Goal: Task Accomplishment & Management: Use online tool/utility

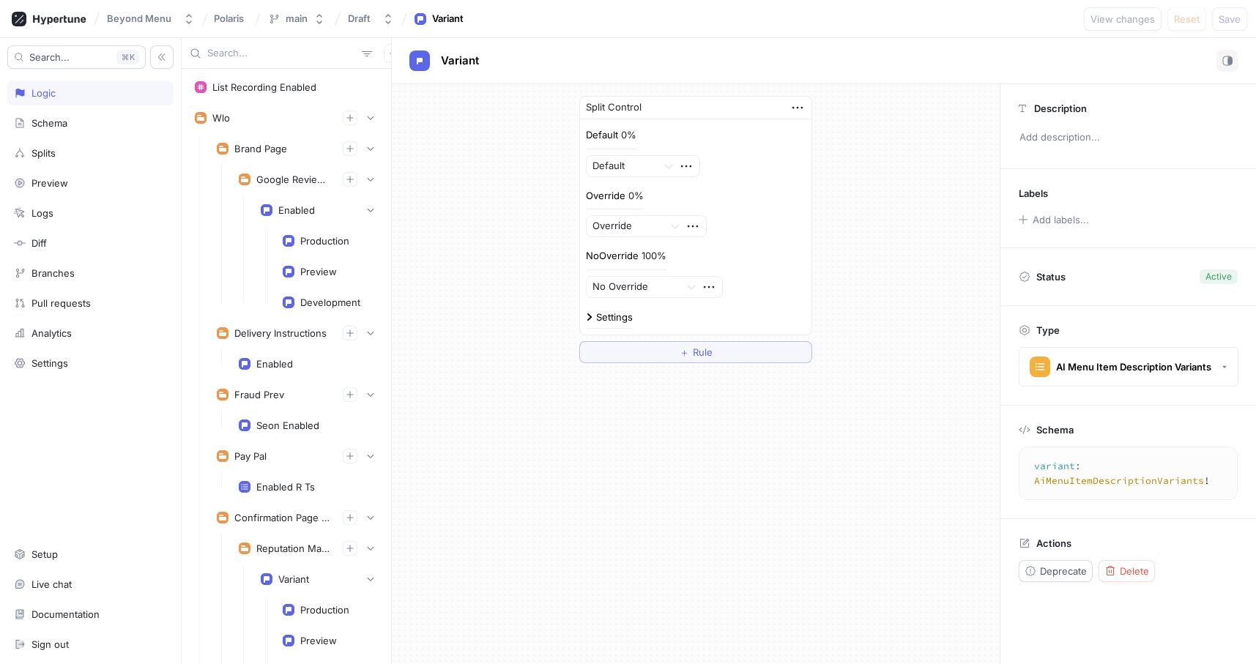
scroll to position [2267, 0]
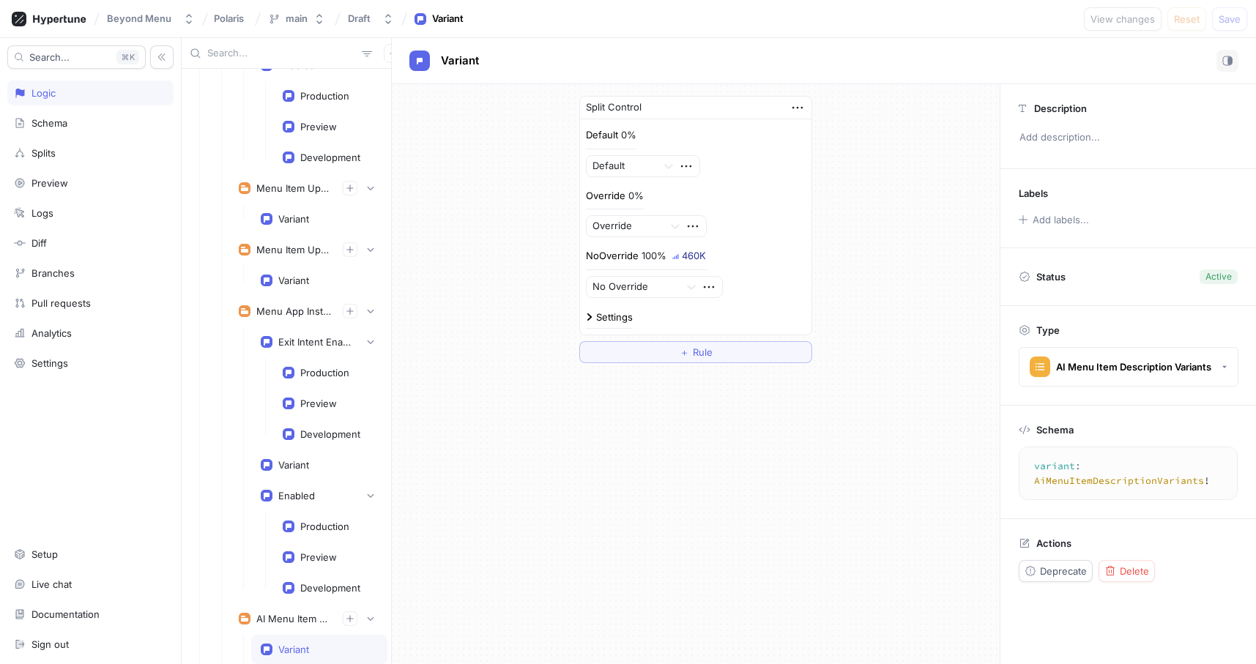
click at [245, 50] on input "text" at bounding box center [281, 53] width 149 height 15
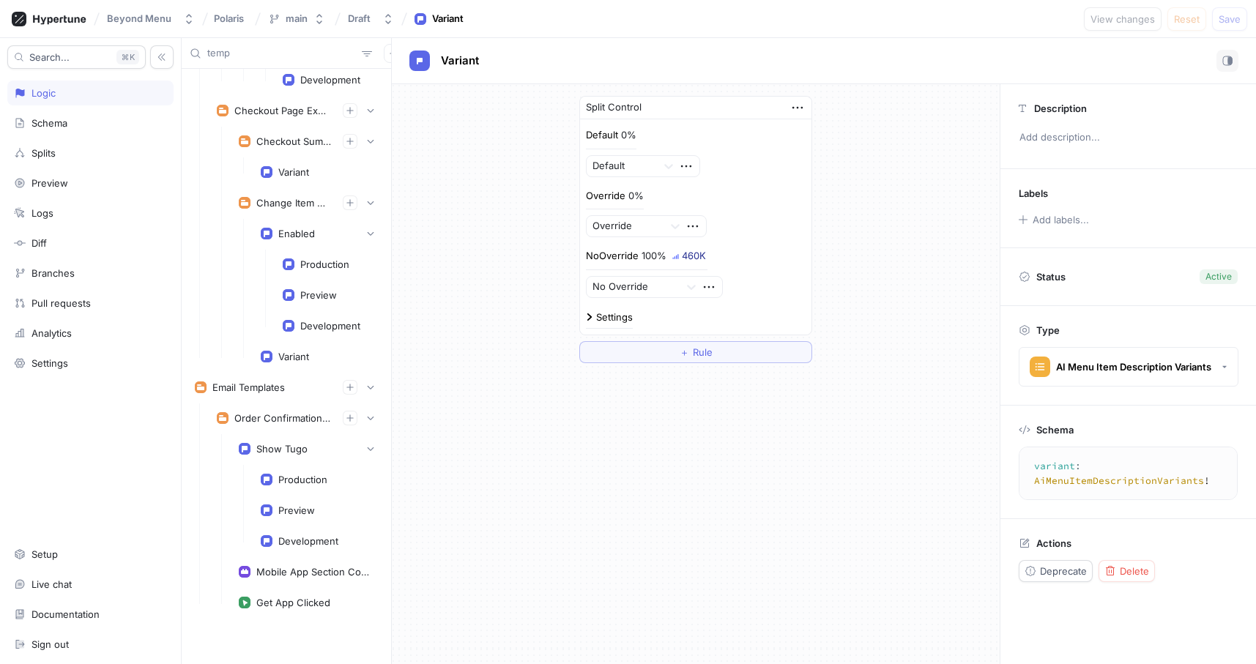
scroll to position [1084, 0]
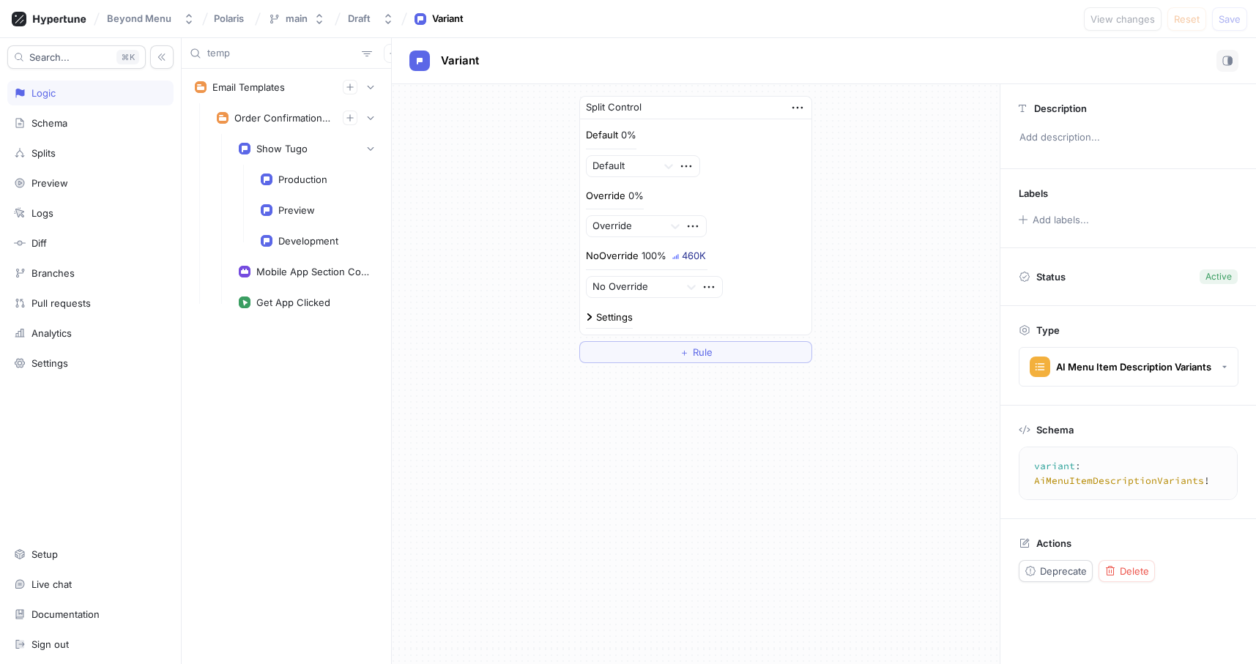
click at [499, 239] on div "Split Control Default 0% Default Override 0% Override NoOverride 100% 460K No O…" at bounding box center [696, 229] width 608 height 291
click at [265, 52] on input "temp" at bounding box center [281, 53] width 149 height 15
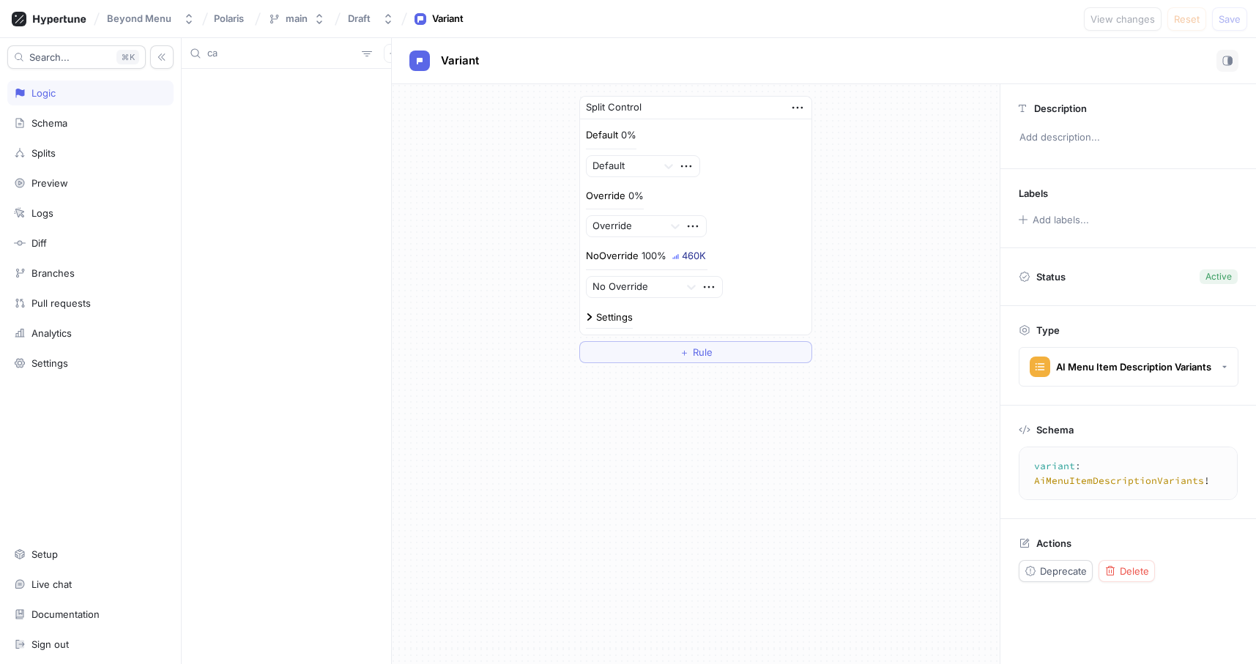
type input "c"
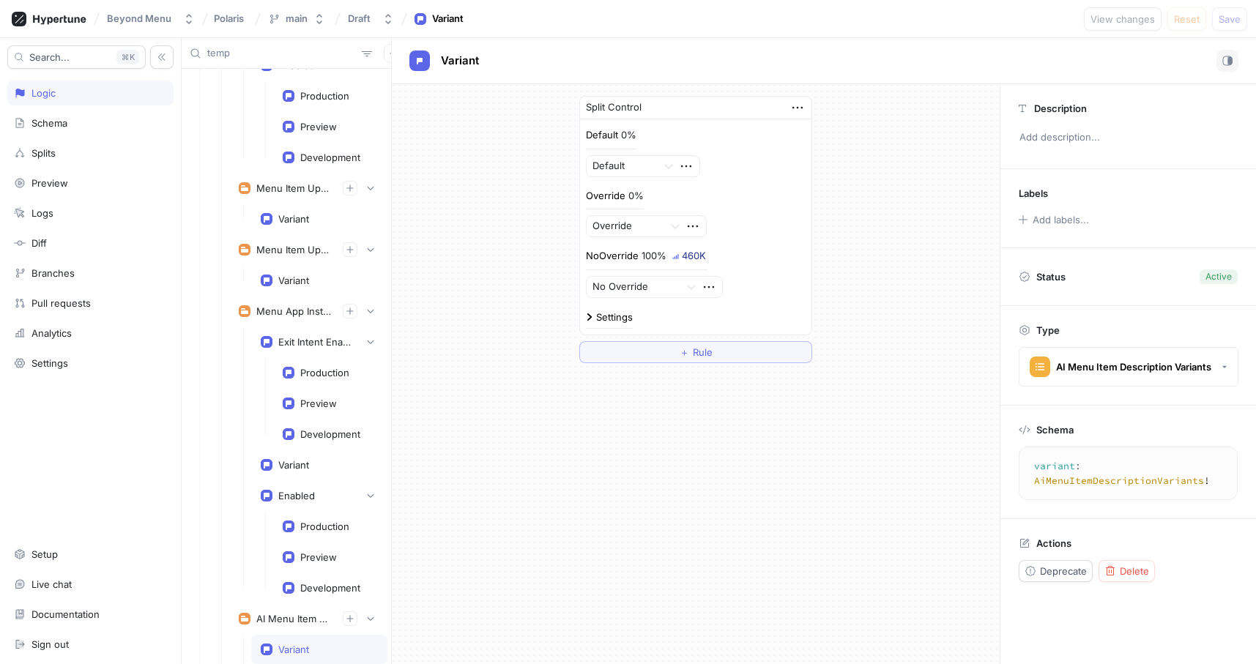
scroll to position [1084, 0]
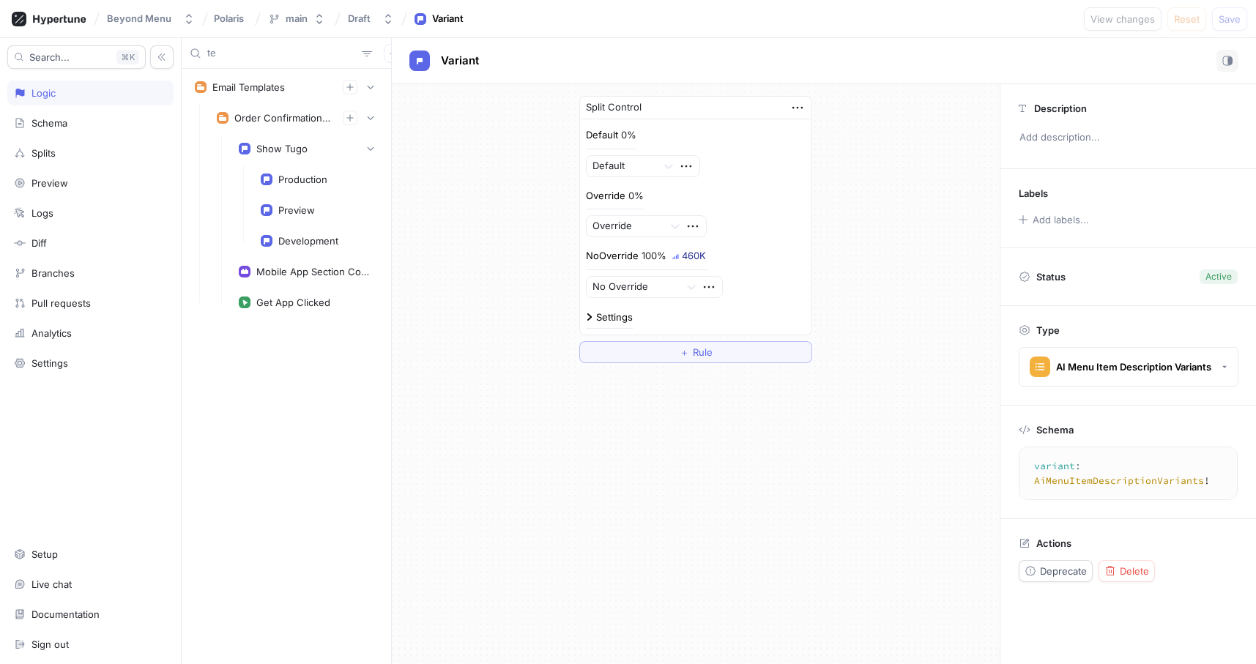
type input "t"
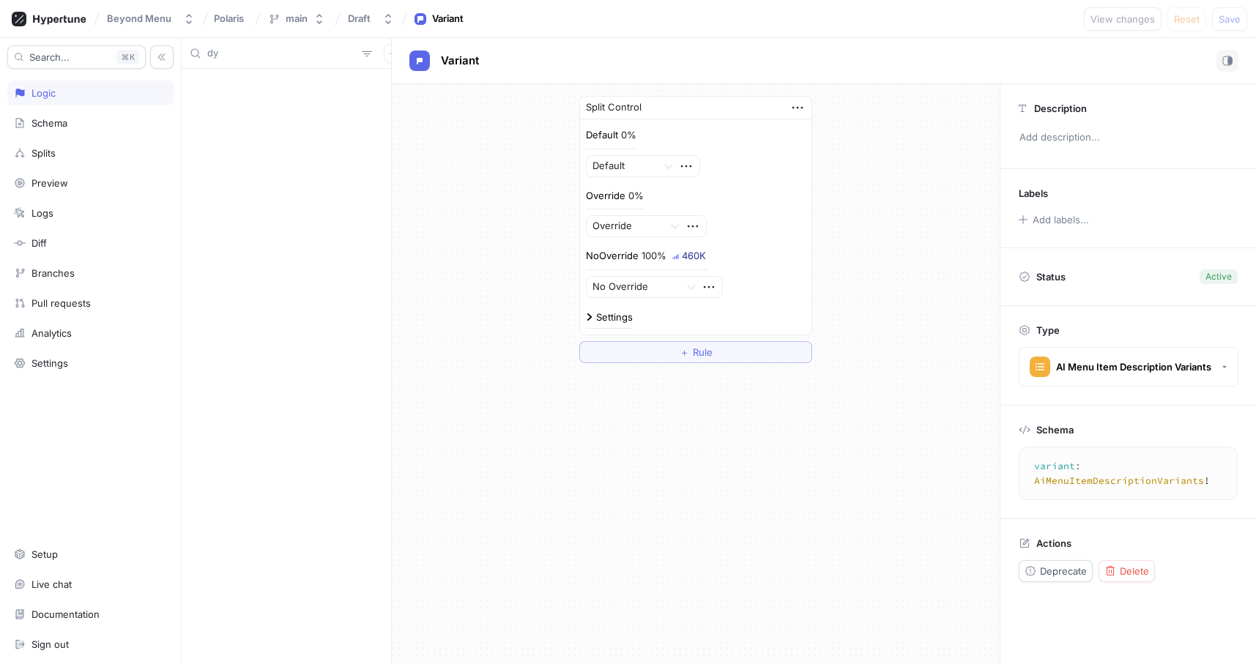
type input "d"
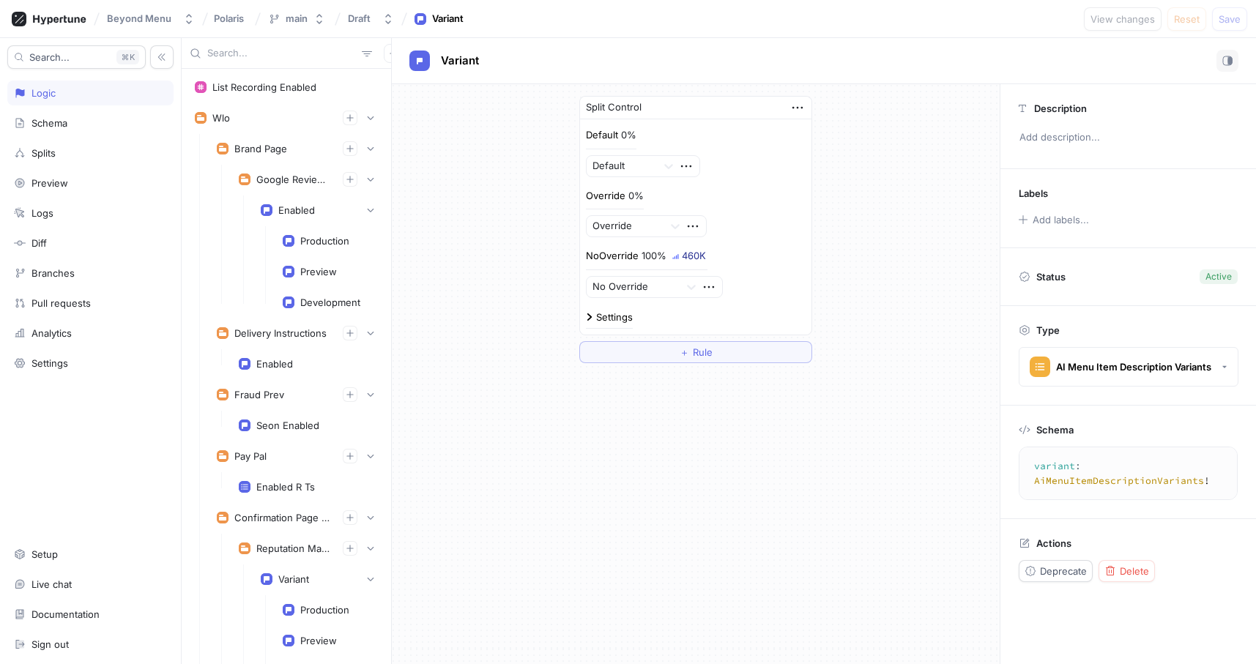
scroll to position [2267, 0]
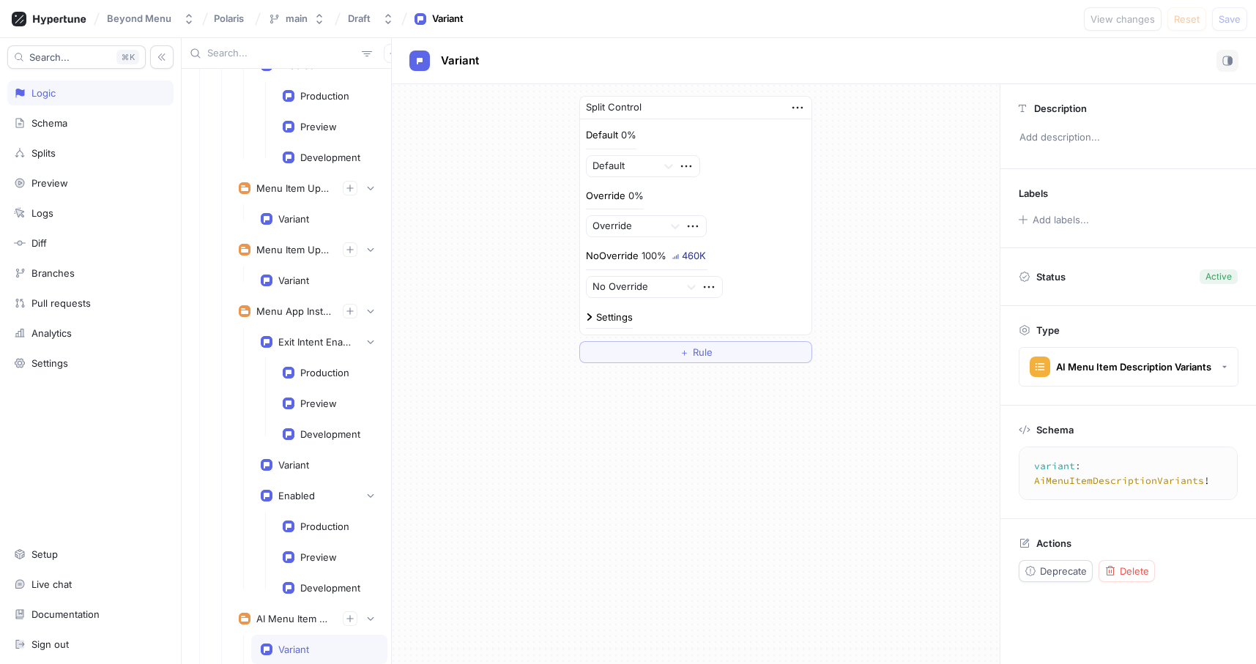
click at [453, 176] on div "Split Control Default 0% Default Override 0% Override NoOverride 100% 460K No O…" at bounding box center [696, 229] width 608 height 291
